Goal: Task Accomplishment & Management: Manage account settings

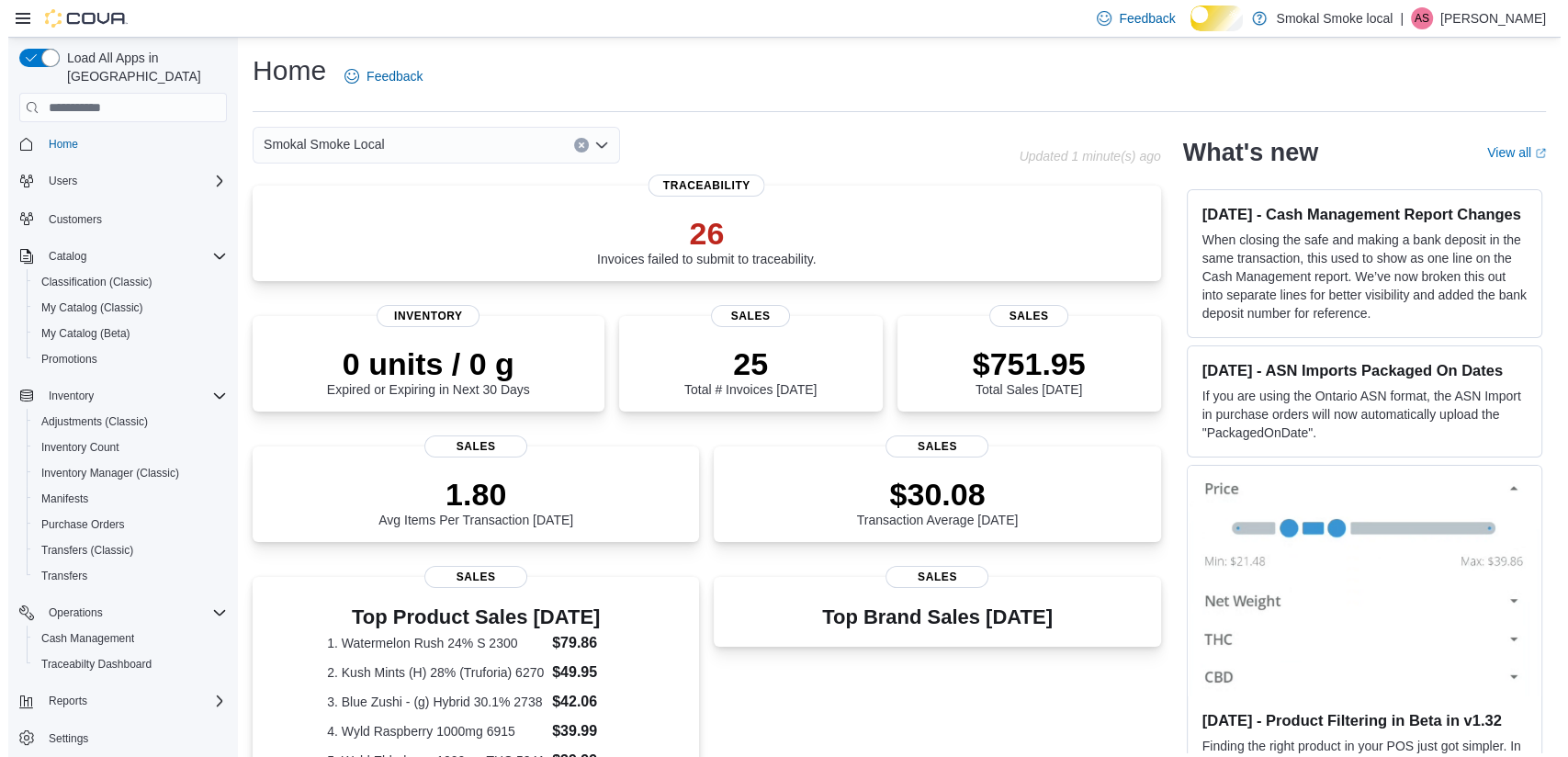
scroll to position [23, 0]
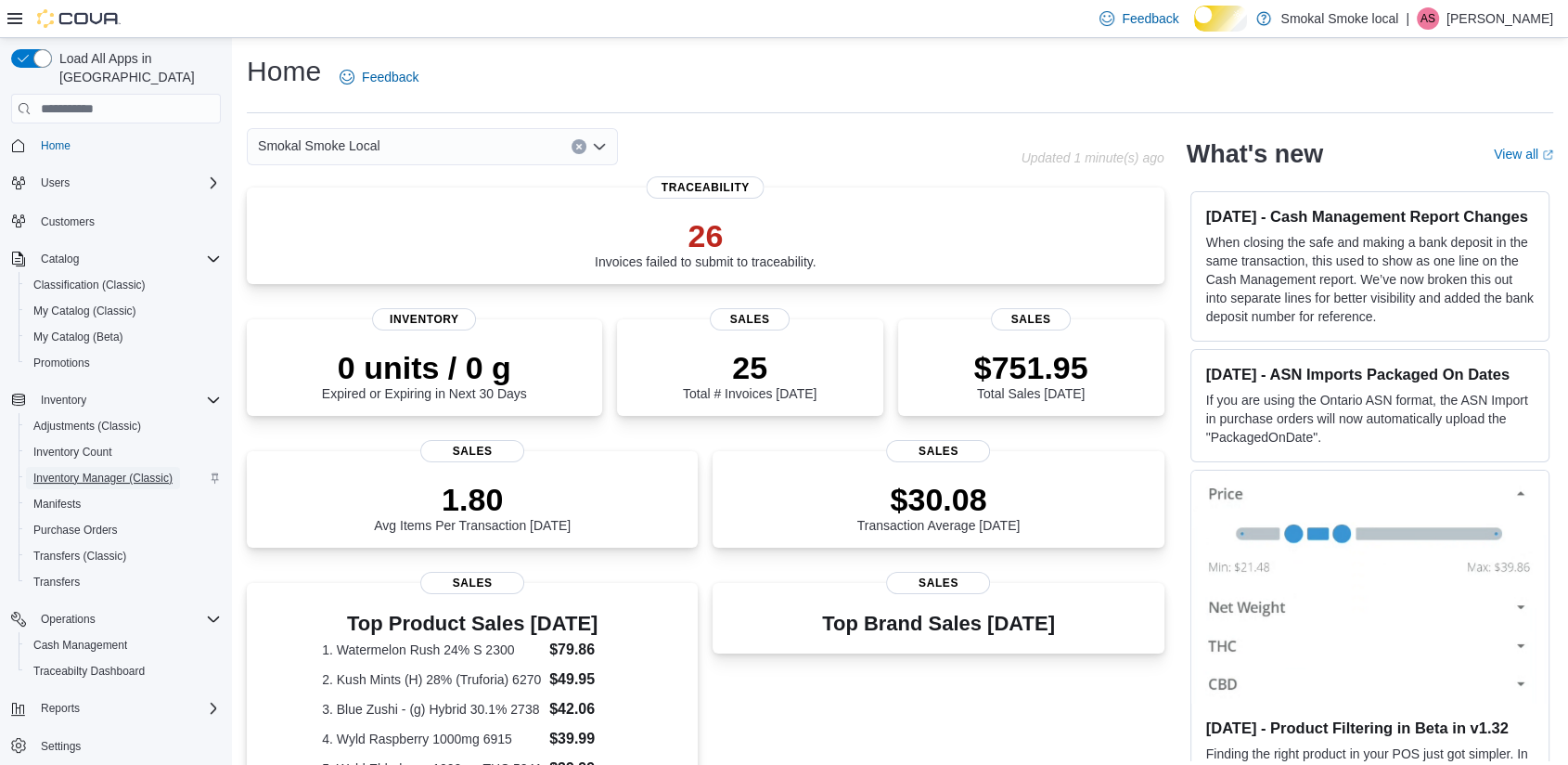
click at [57, 470] on span "Inventory Manager (Classic)" at bounding box center [103, 478] width 139 height 15
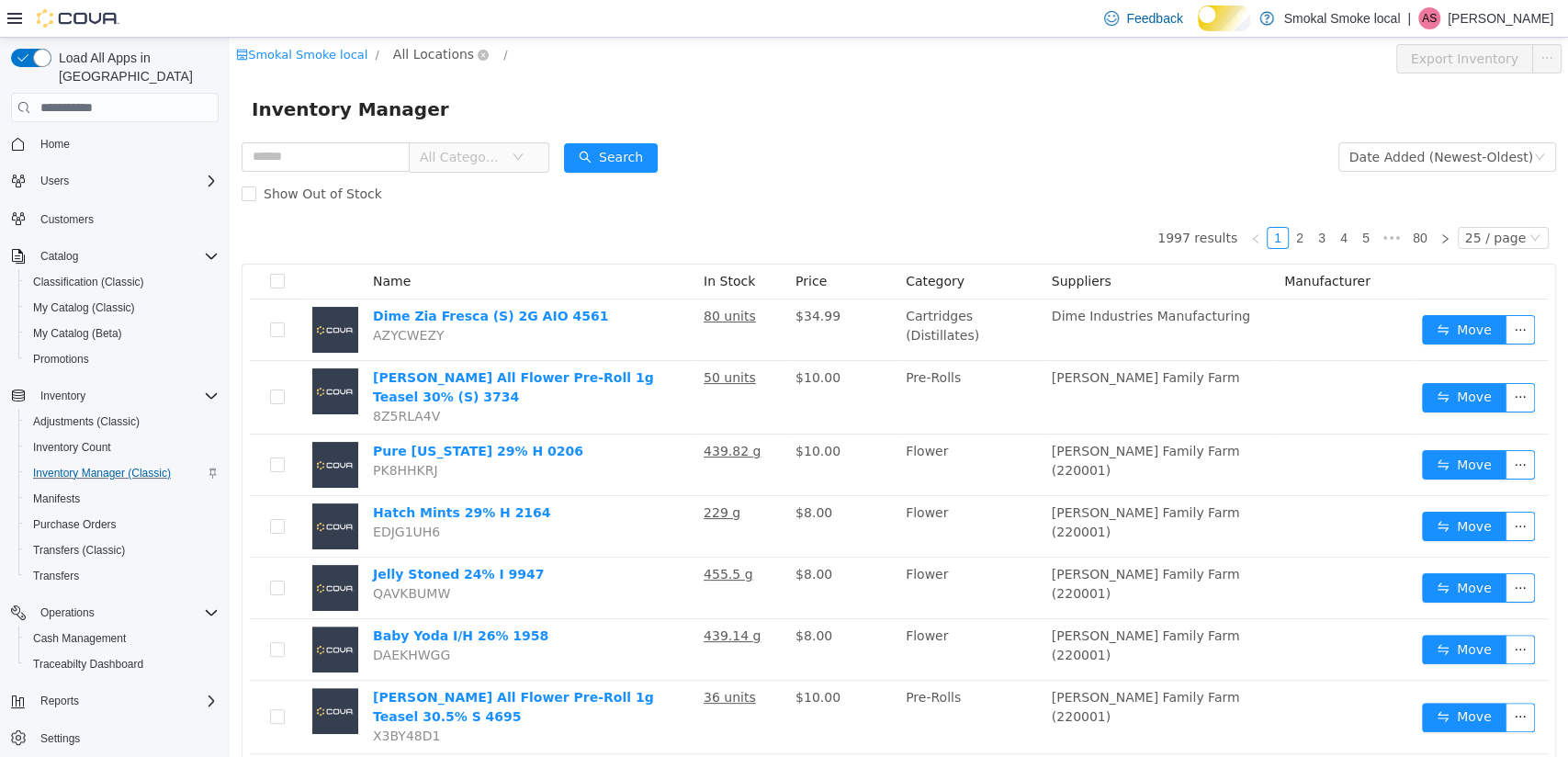
click at [407, 52] on span "All Locations" at bounding box center [433, 54] width 81 height 20
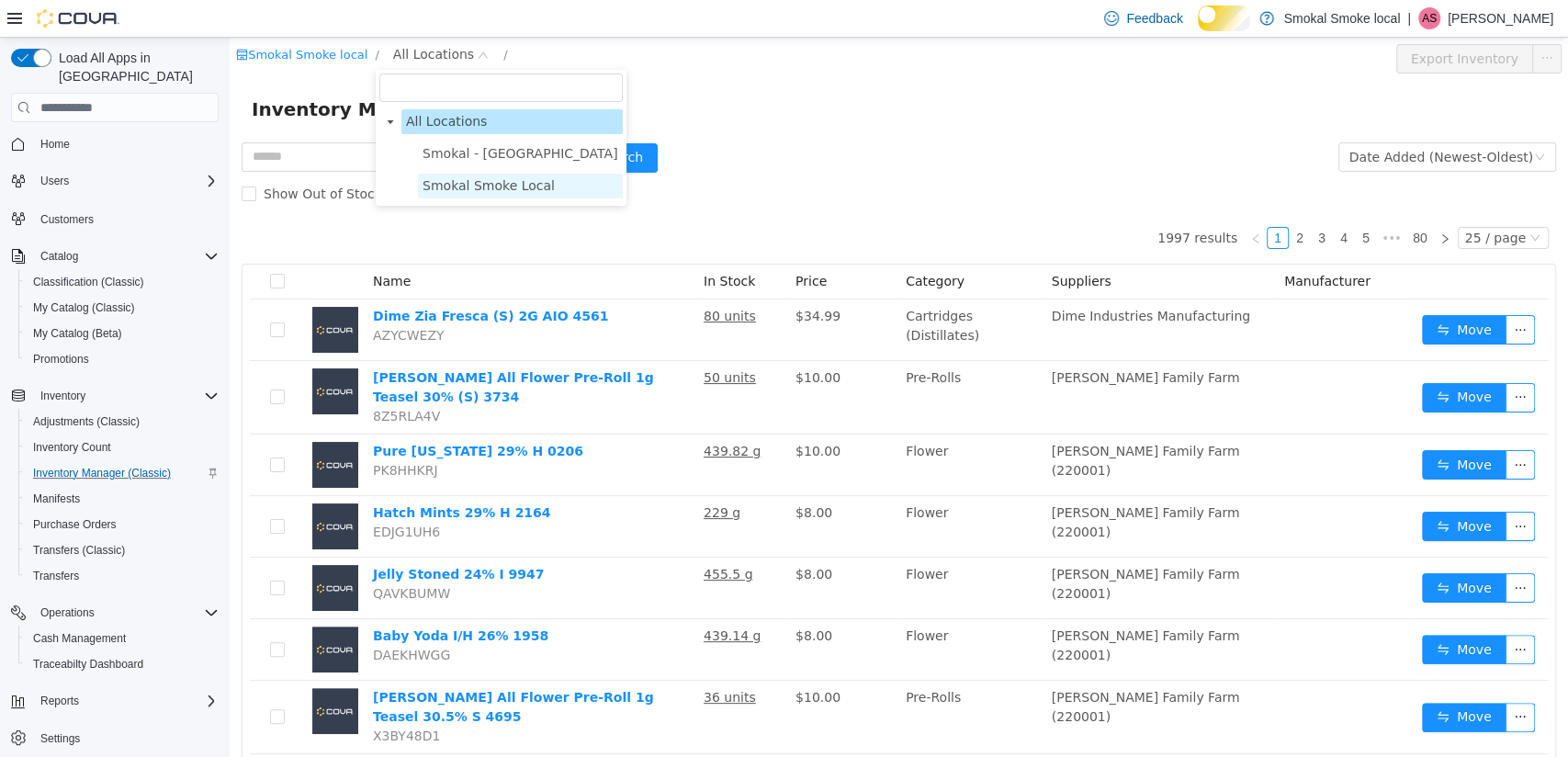
click at [453, 187] on span "Smokal Smoke Local" at bounding box center [489, 186] width 133 height 15
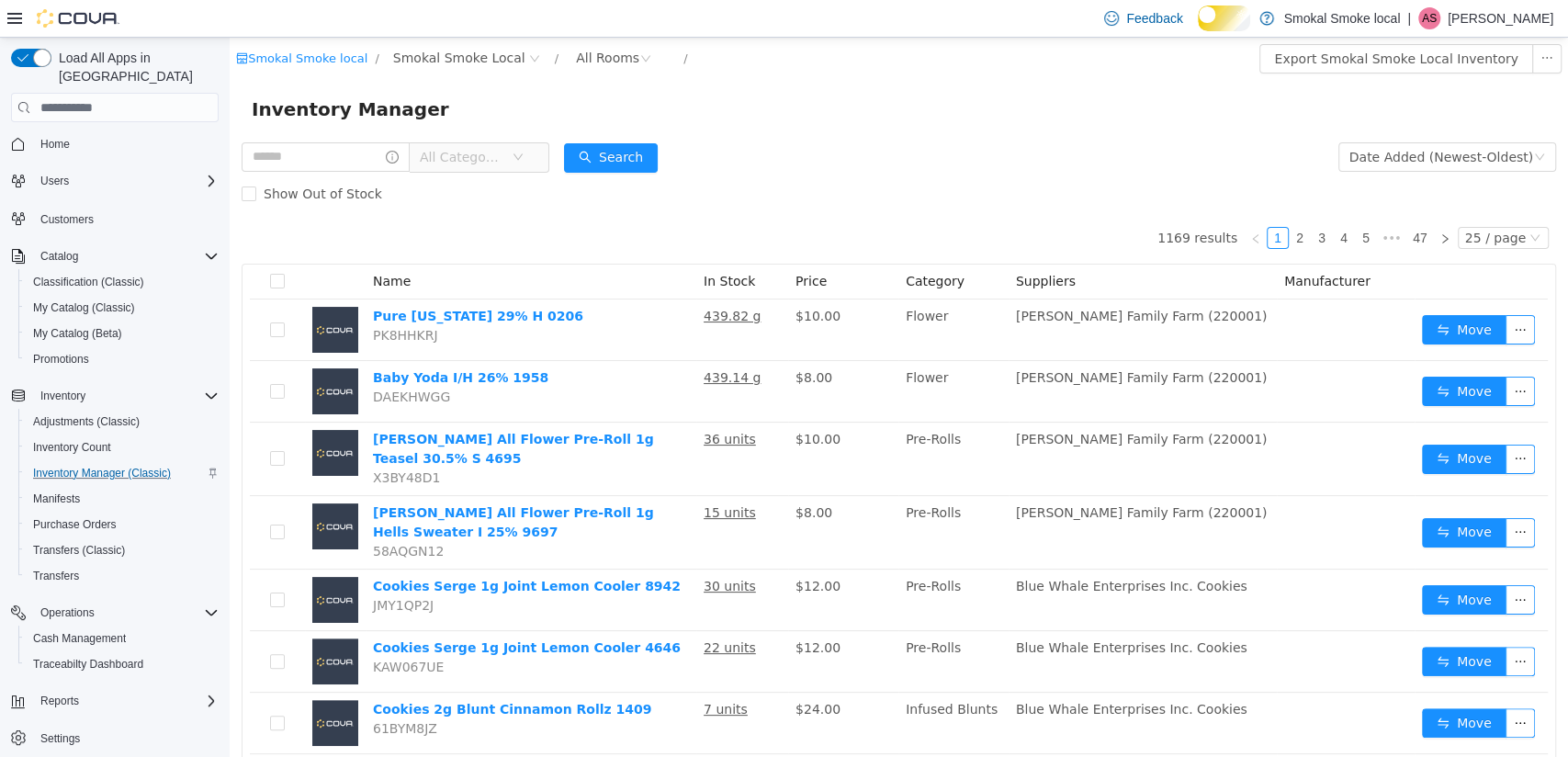
click at [461, 172] on span "All Categories" at bounding box center [471, 157] width 126 height 29
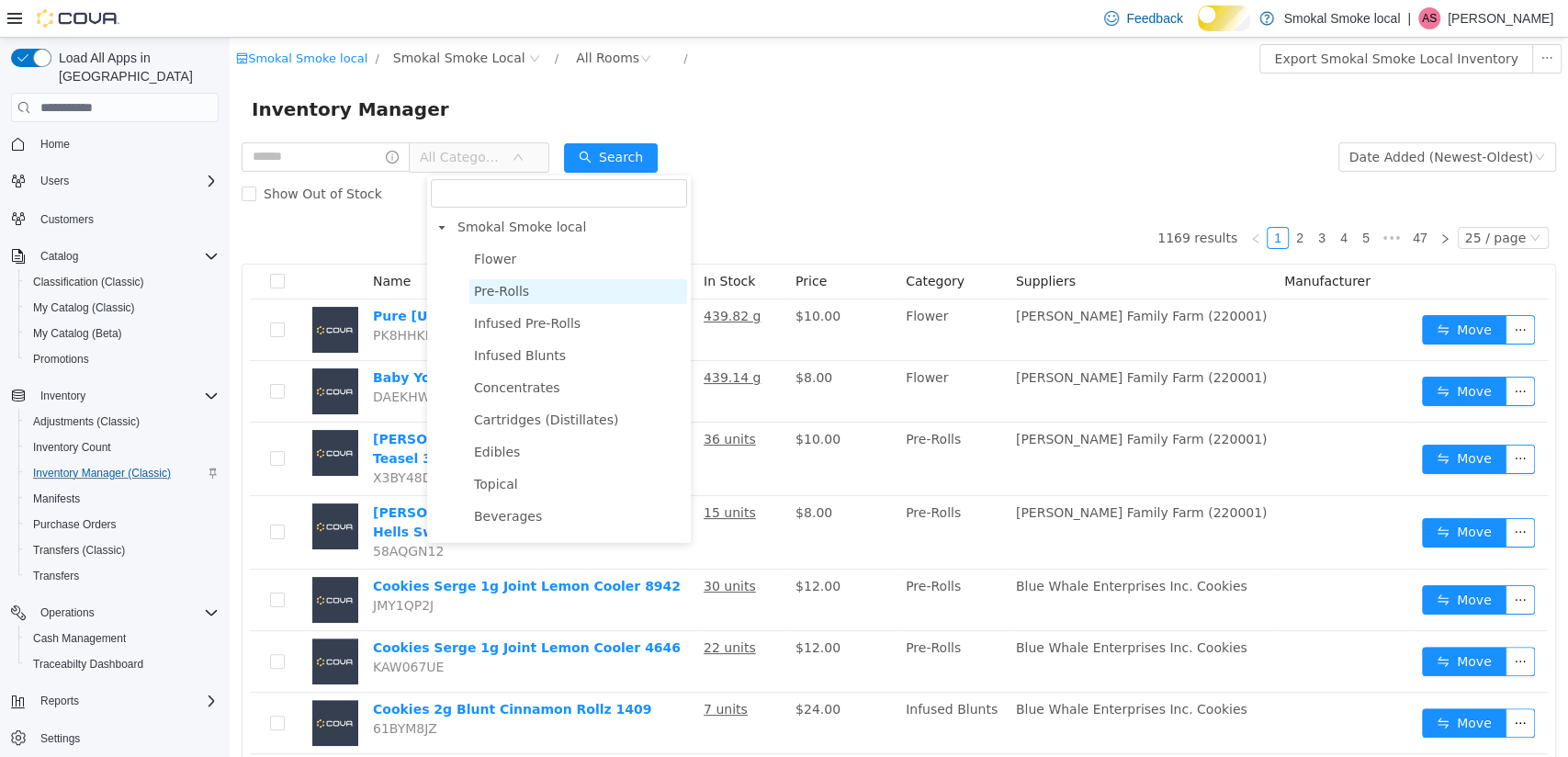
click at [508, 299] on span "Pre-Rolls" at bounding box center [502, 292] width 55 height 15
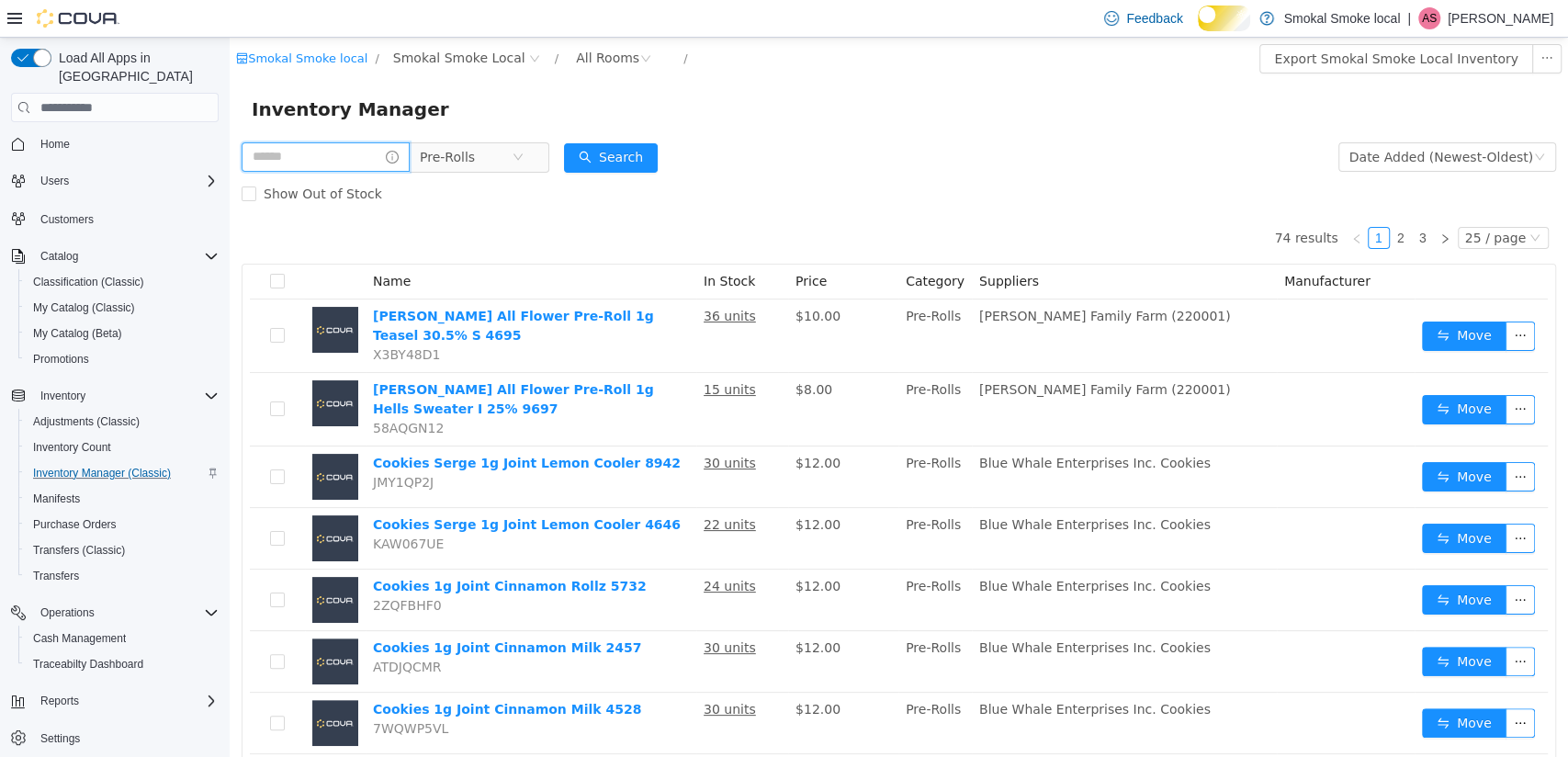
click at [364, 147] on input "text" at bounding box center [326, 157] width 168 height 29
type input "****"
click at [634, 153] on button "Search" at bounding box center [628, 158] width 94 height 29
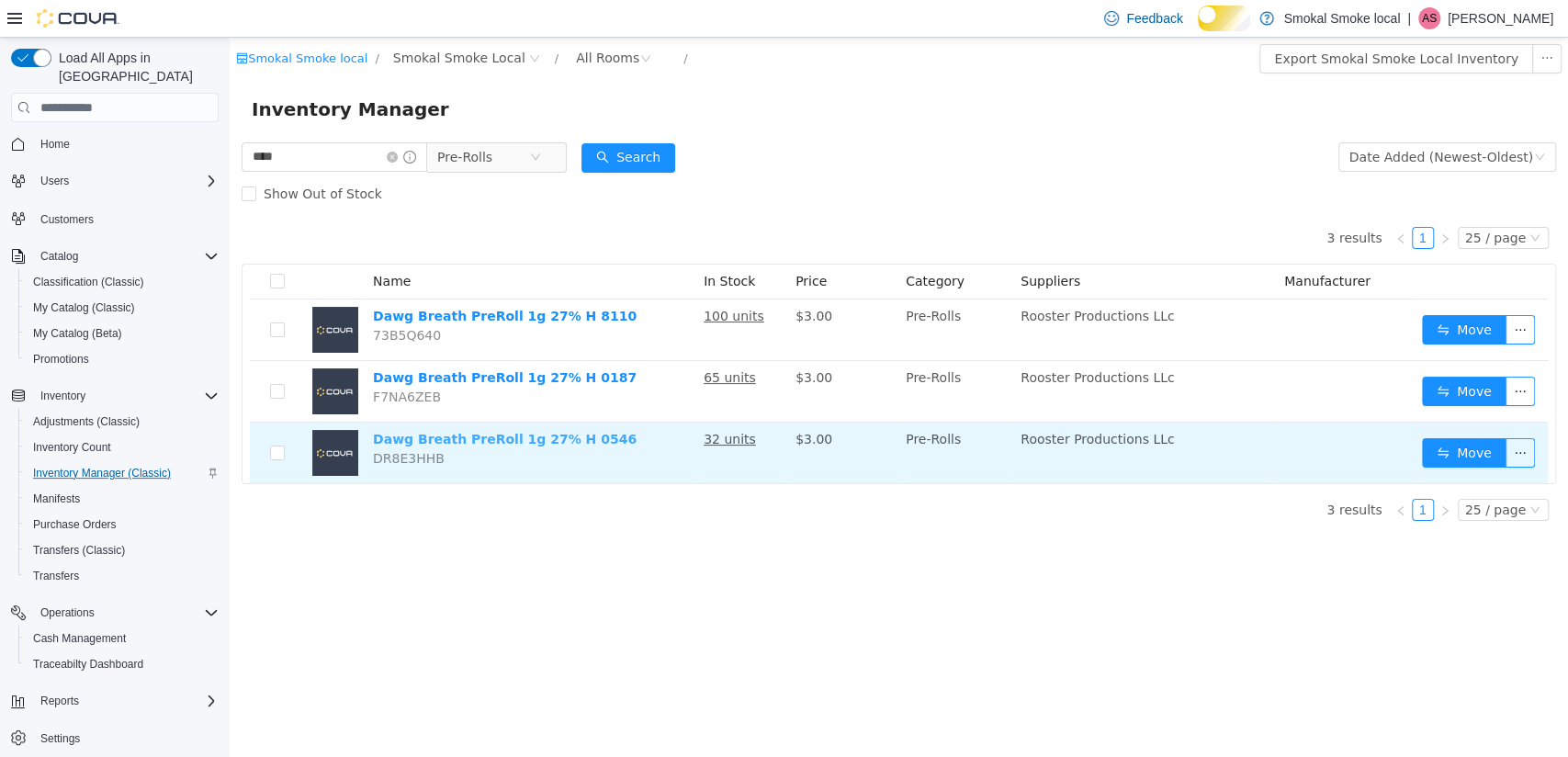
click at [468, 434] on link "Dawg Breath PreRoll 1g 27% H 0546" at bounding box center [504, 439] width 264 height 15
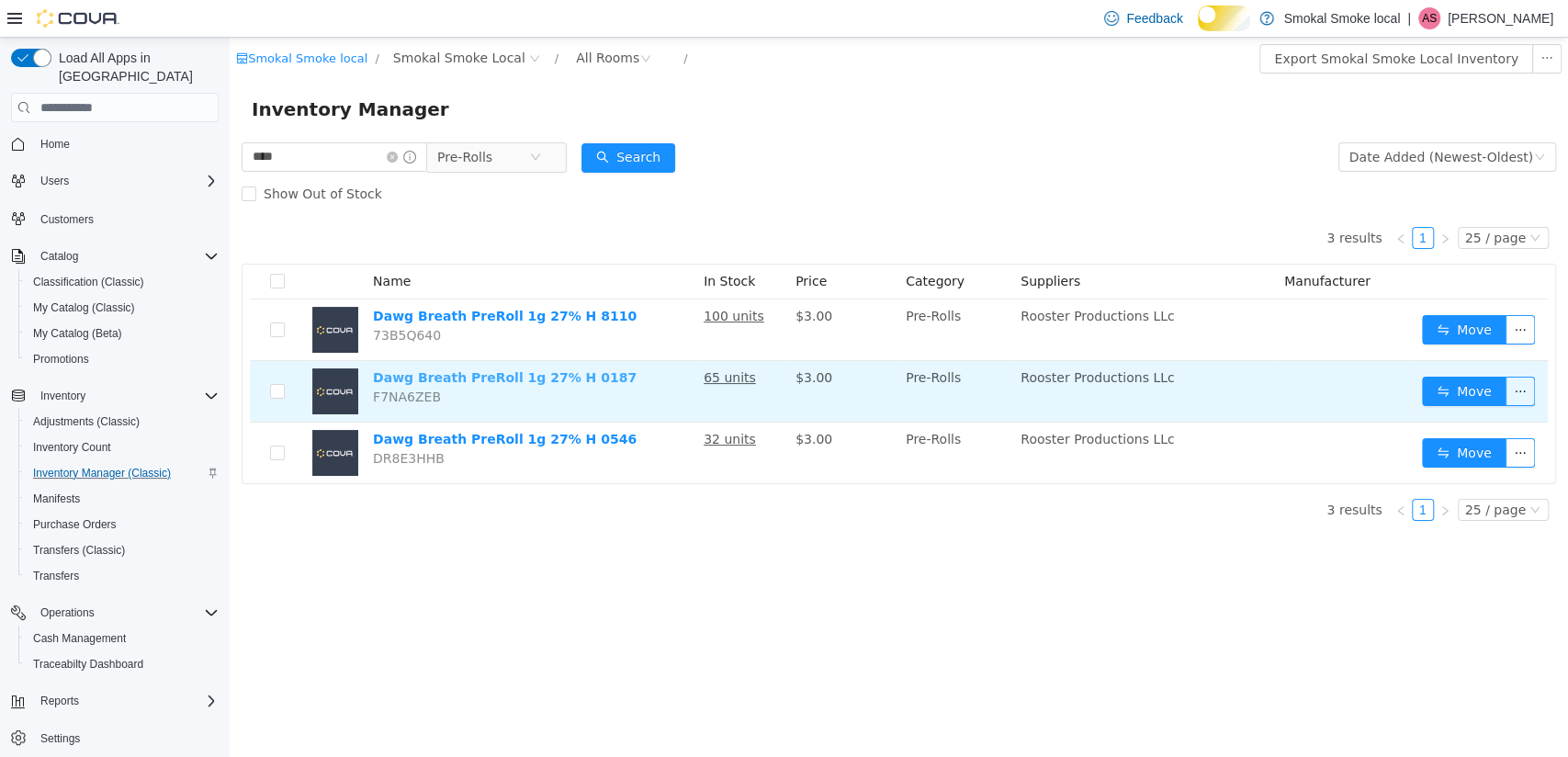
click at [492, 372] on link "Dawg Breath PreRoll 1g 27% H 0187" at bounding box center [504, 377] width 264 height 15
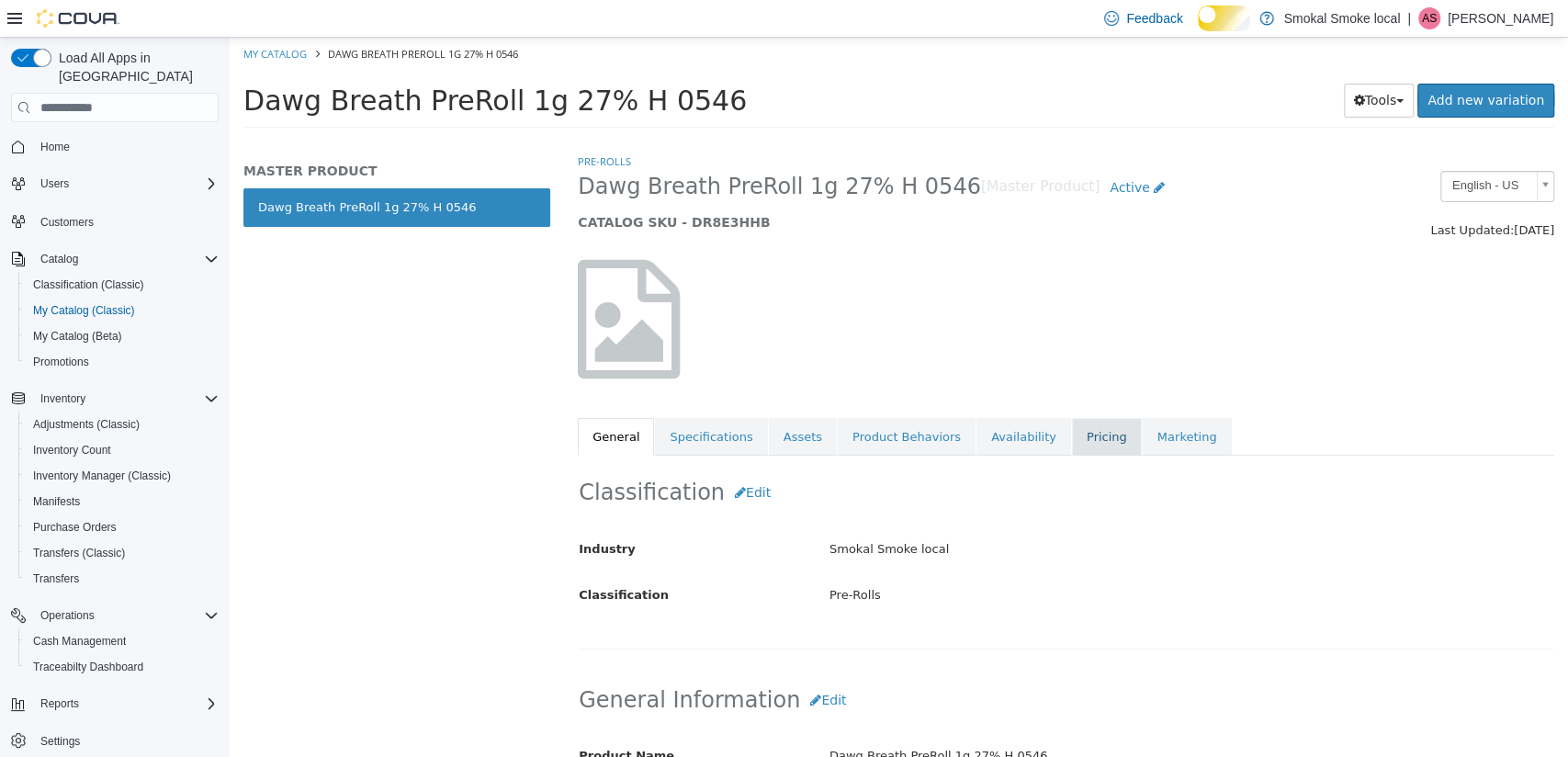
click at [1072, 442] on link "Pricing" at bounding box center [1107, 437] width 70 height 39
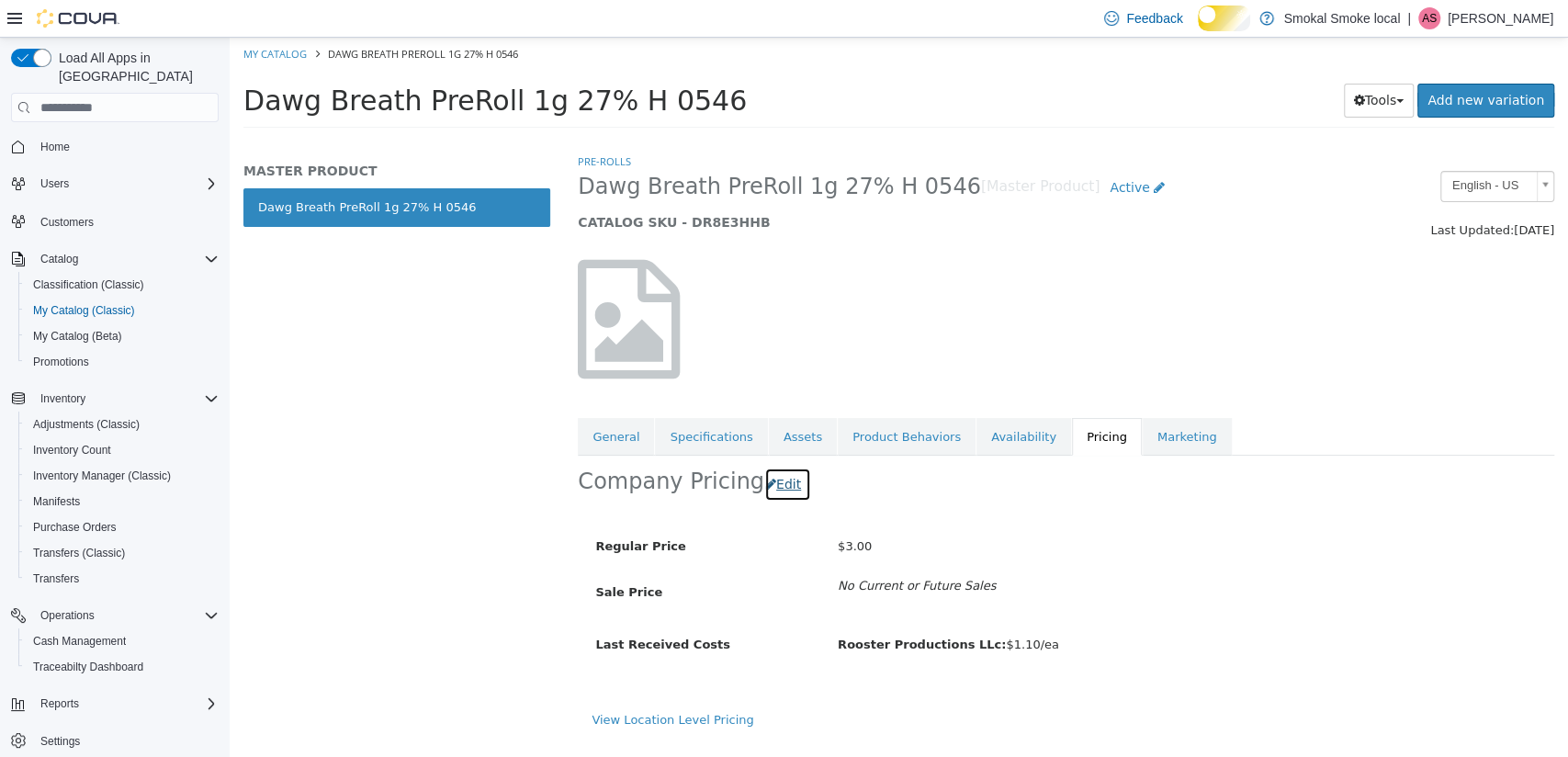
click at [780, 487] on button "Edit" at bounding box center [788, 484] width 47 height 34
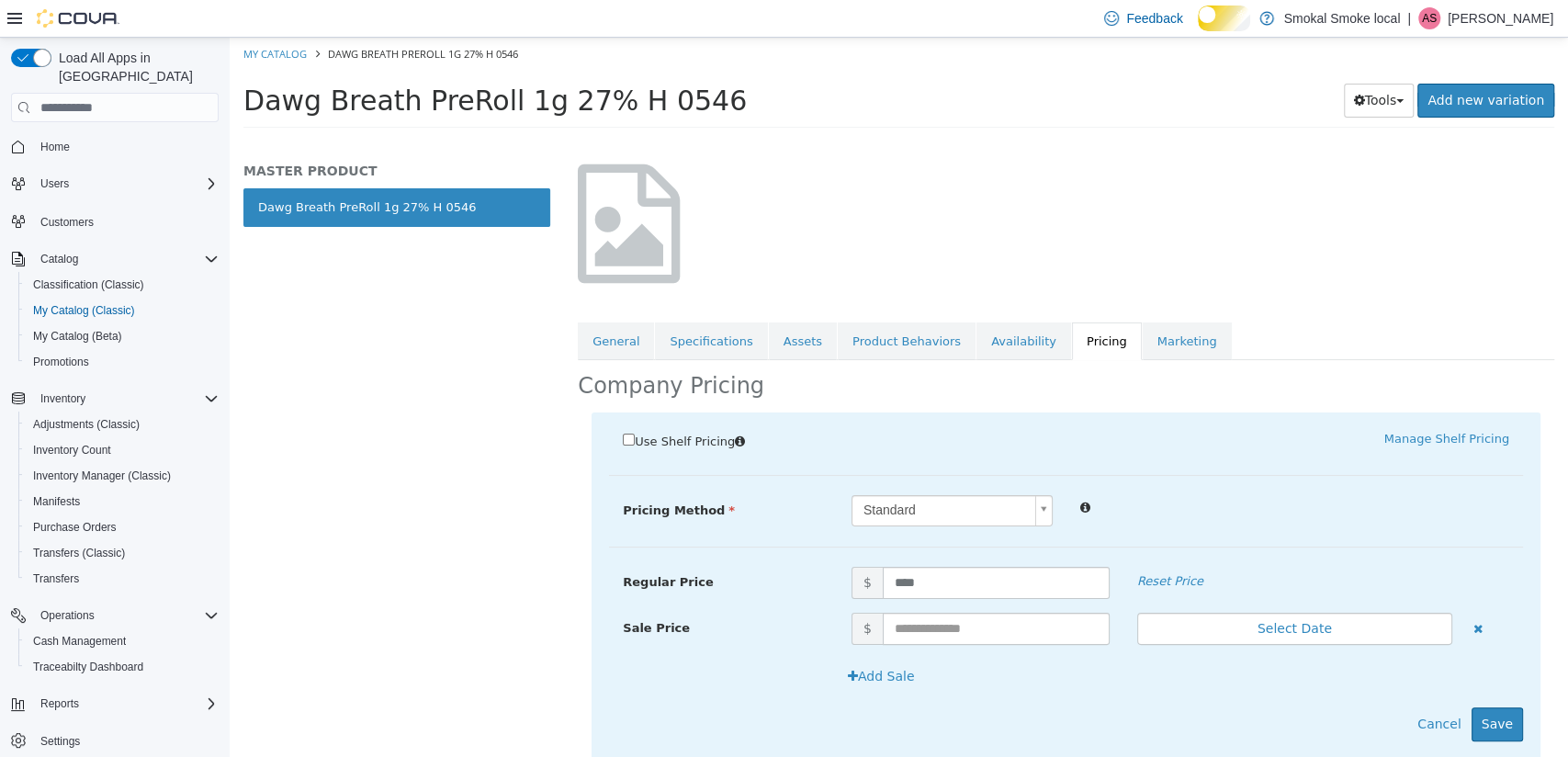
scroll to position [146, 0]
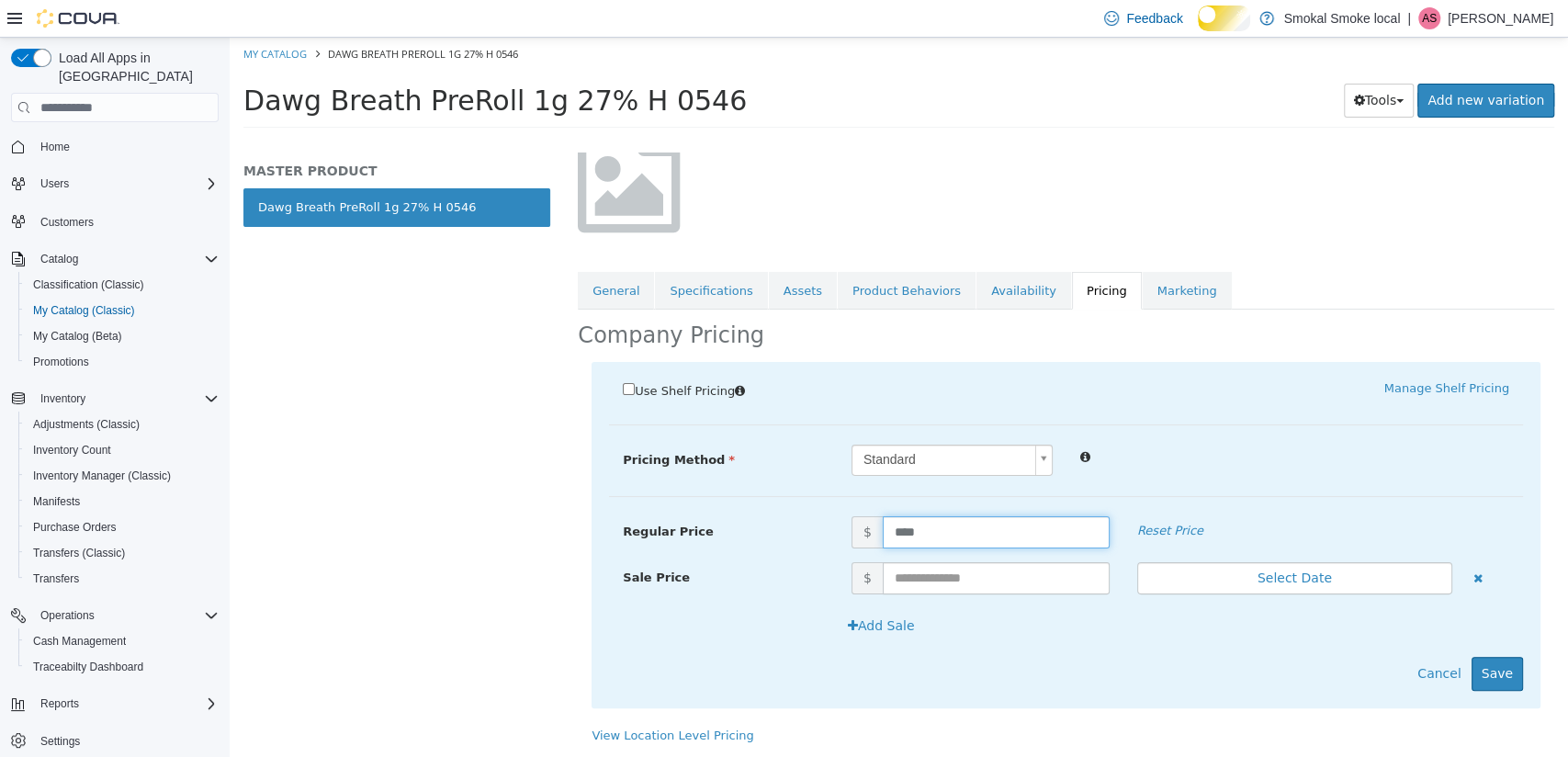
drag, startPoint x: 893, startPoint y: 531, endPoint x: 911, endPoint y: 531, distance: 18.0
click at [893, 531] on input "****" at bounding box center [997, 532] width 227 height 32
type input "****"
click at [1493, 669] on button "Save" at bounding box center [1498, 673] width 52 height 34
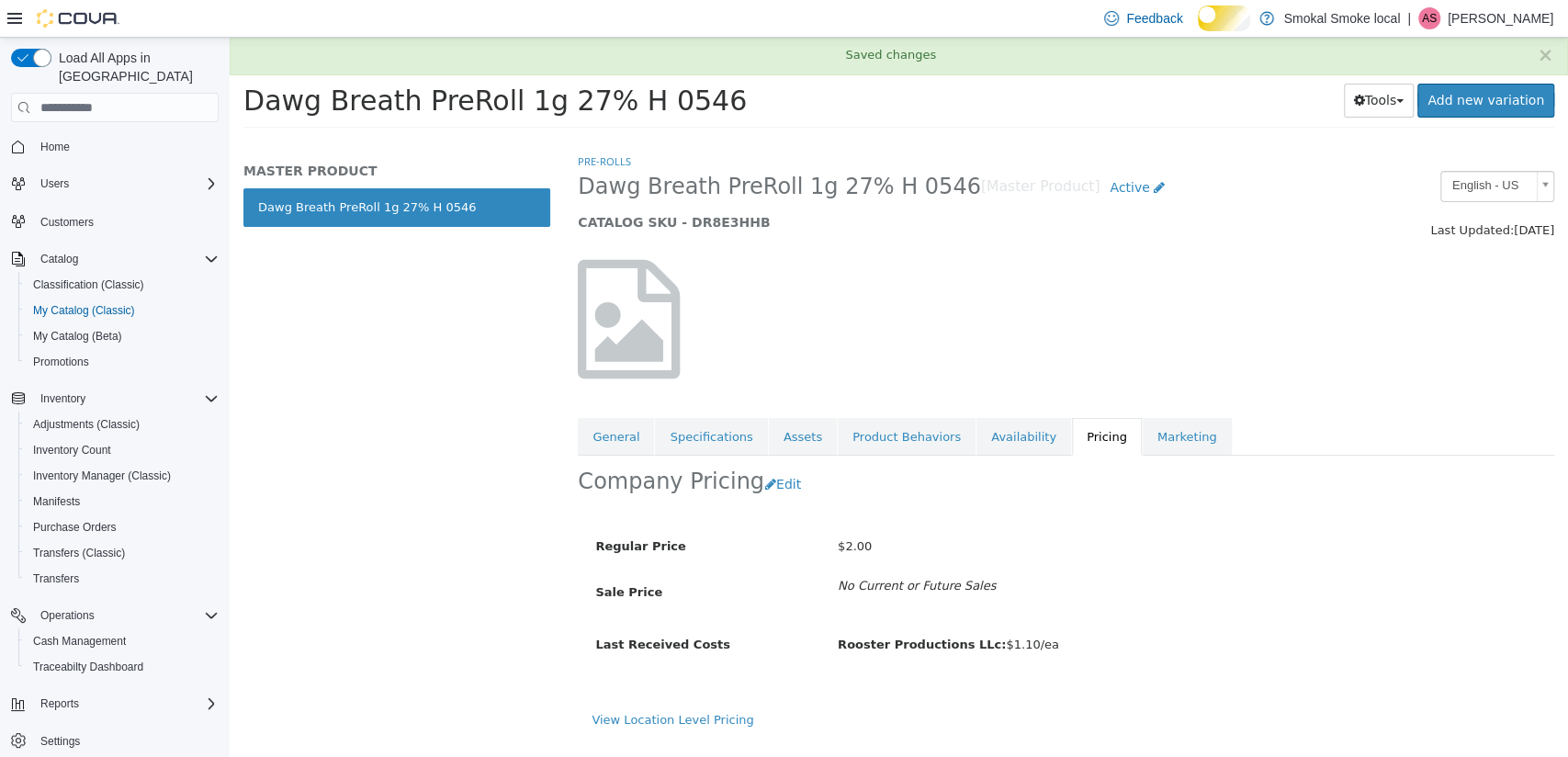
scroll to position [0, 0]
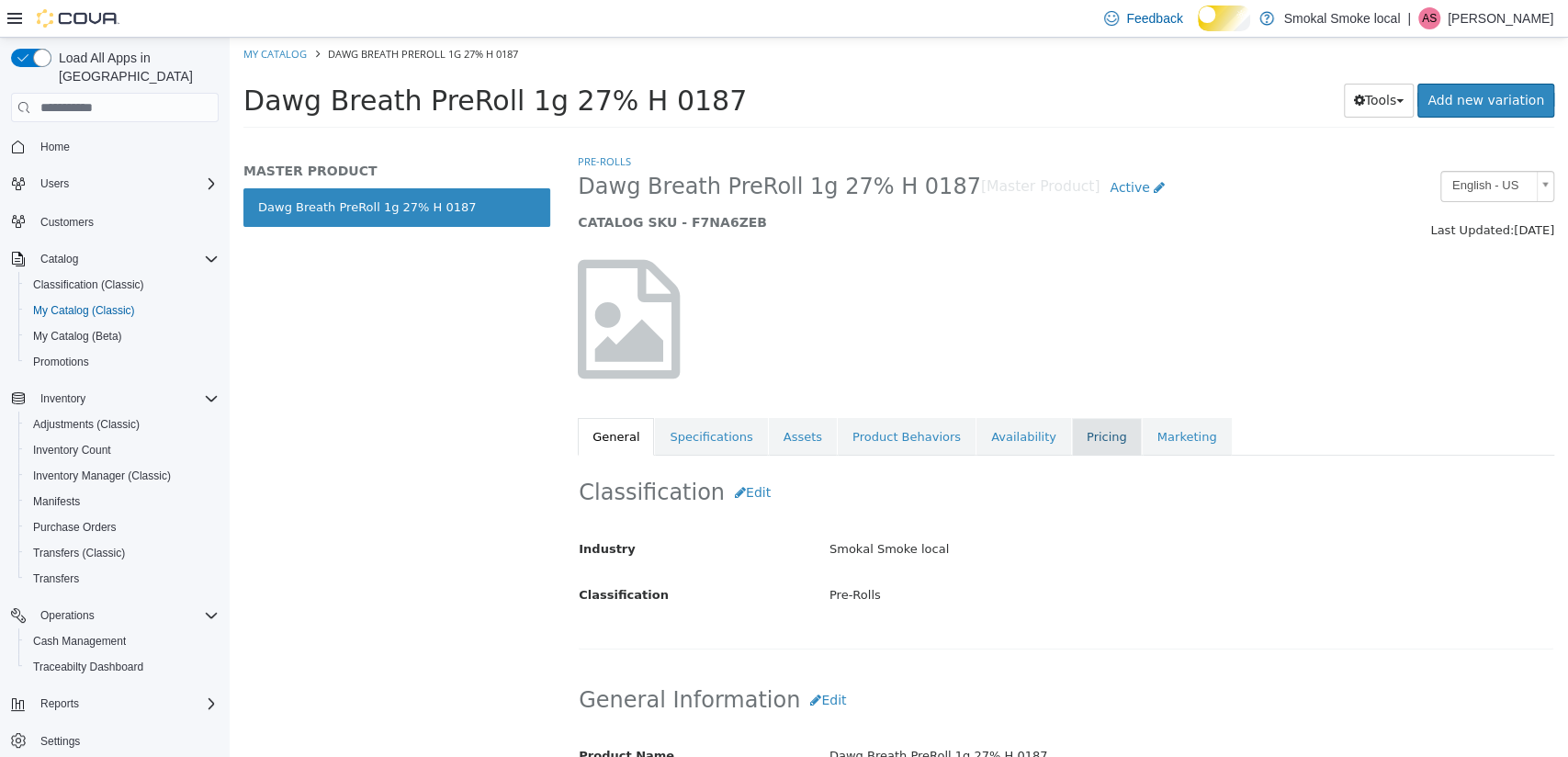
click at [1072, 441] on link "Pricing" at bounding box center [1107, 437] width 70 height 39
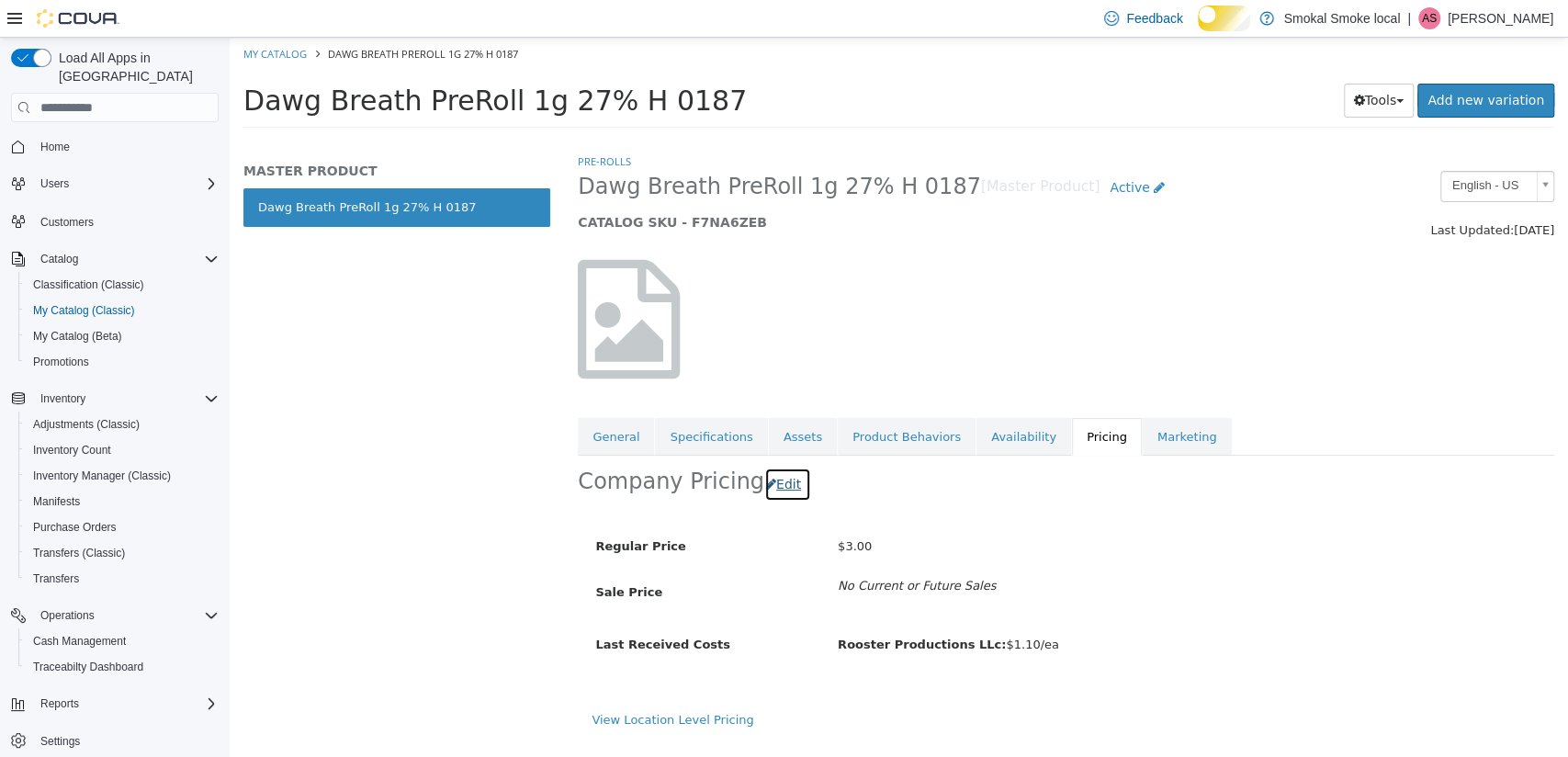
click at [780, 485] on button "Edit" at bounding box center [788, 484] width 47 height 34
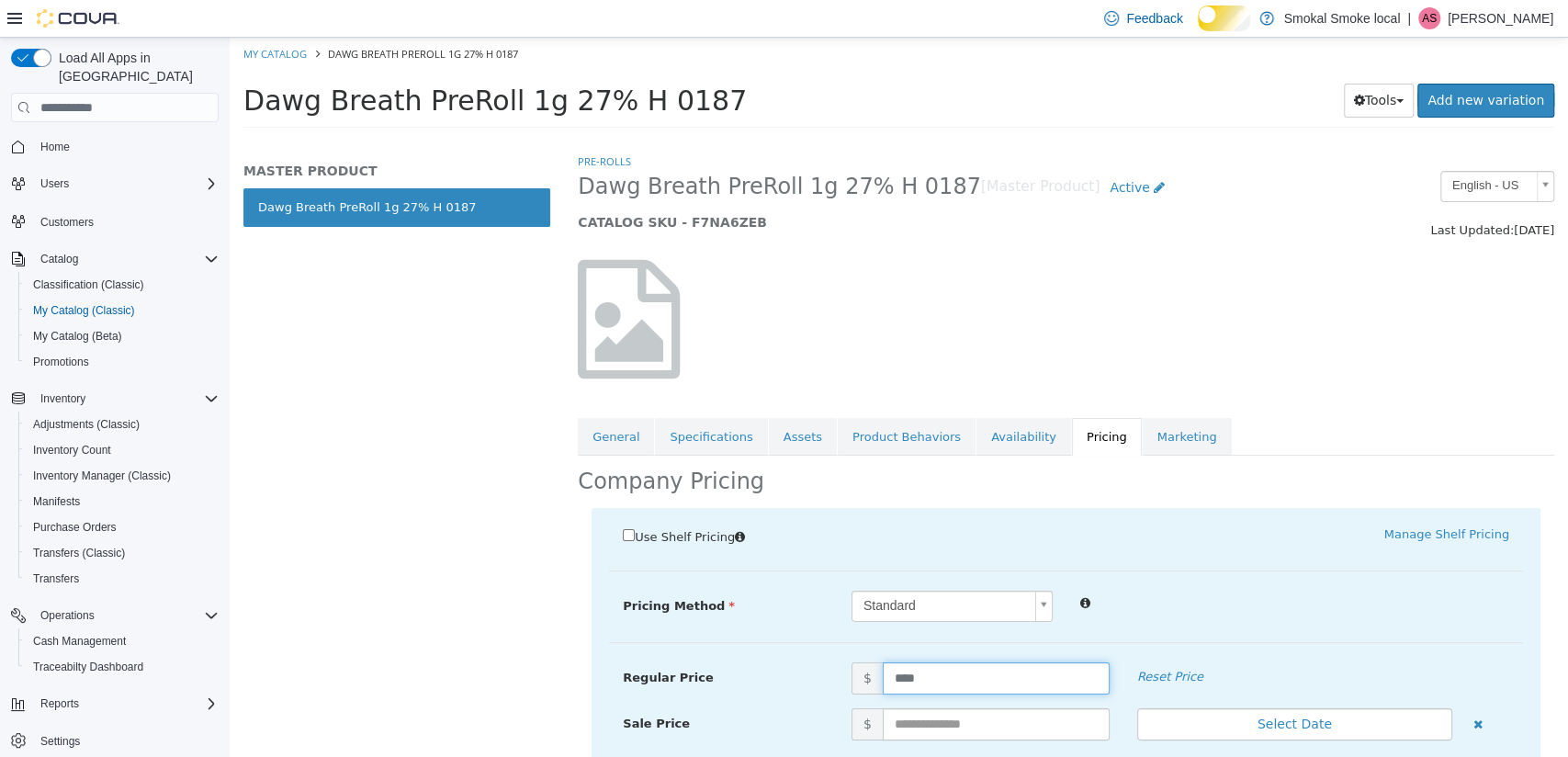
click at [894, 672] on input "****" at bounding box center [997, 678] width 227 height 32
type input "****"
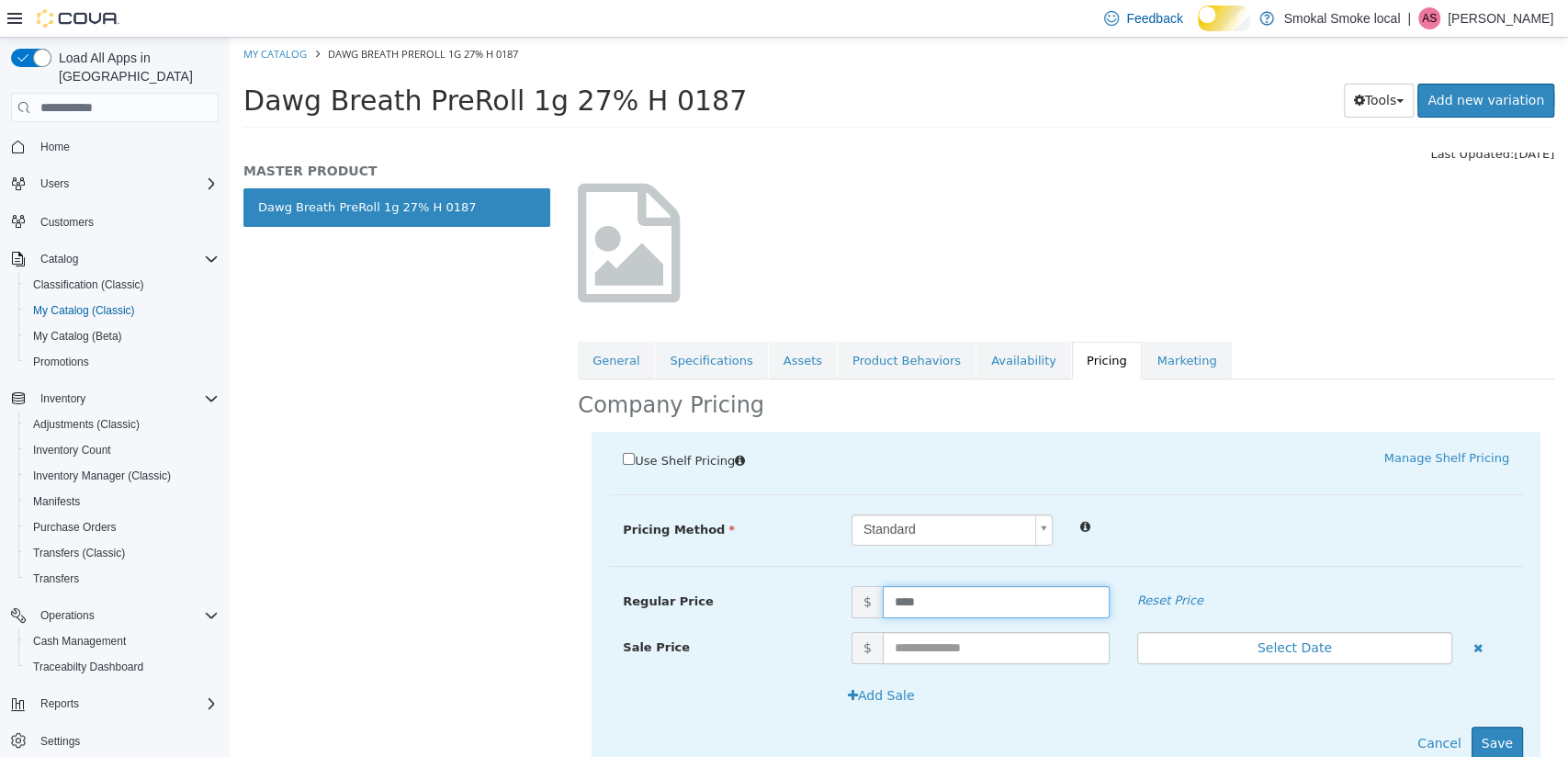
scroll to position [146, 0]
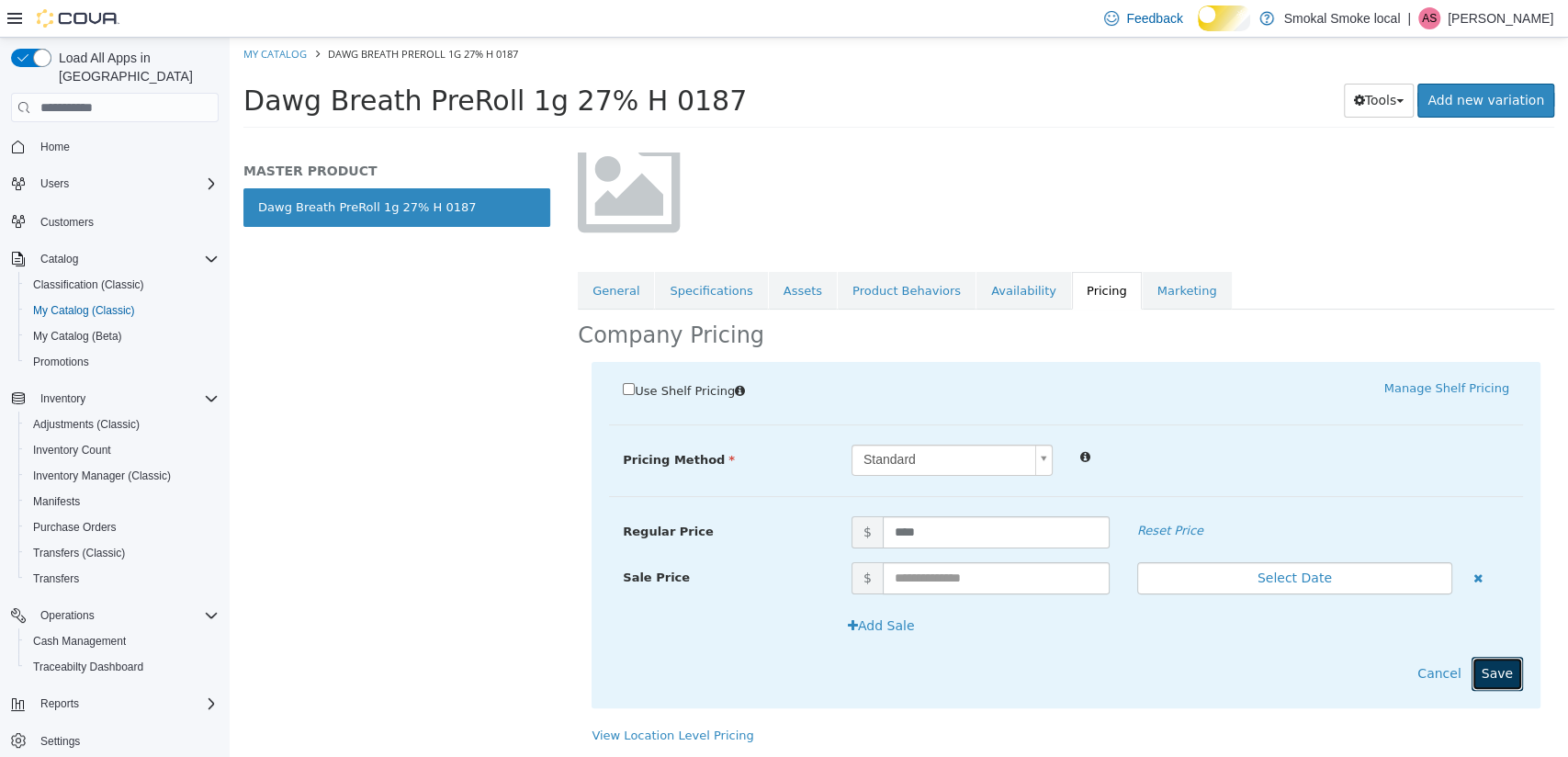
click at [1483, 682] on button "Save" at bounding box center [1498, 673] width 52 height 34
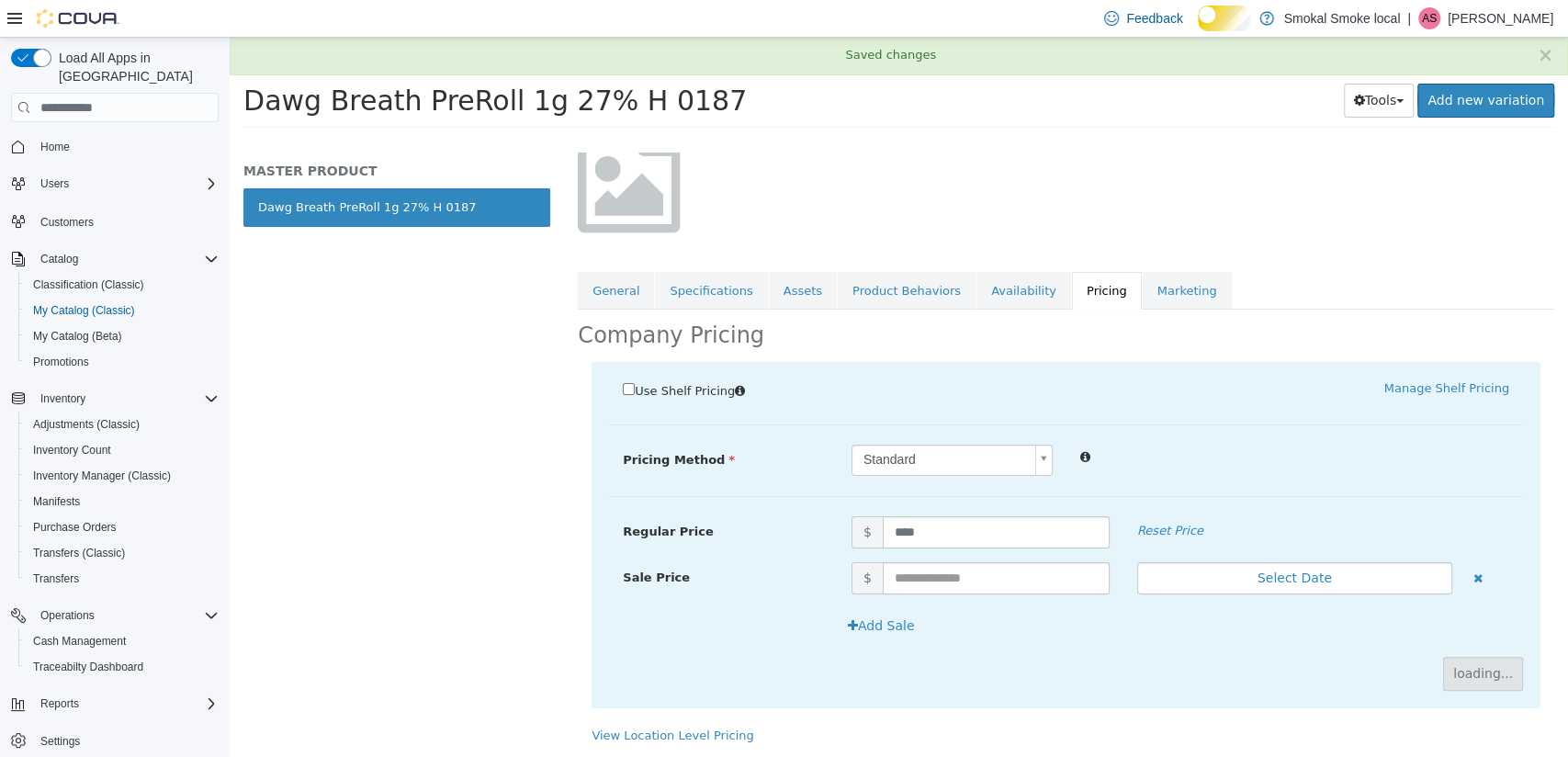
scroll to position [0, 0]
